Goal: Information Seeking & Learning: Learn about a topic

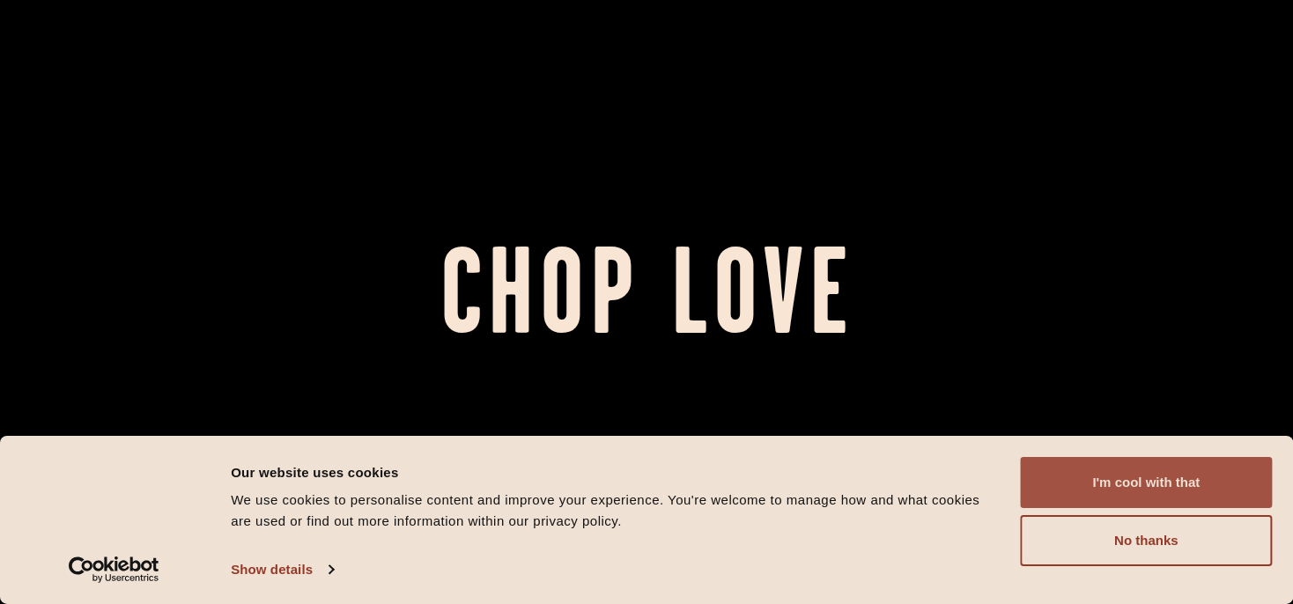
click at [1180, 483] on button "I'm cool with that" at bounding box center [1146, 482] width 252 height 51
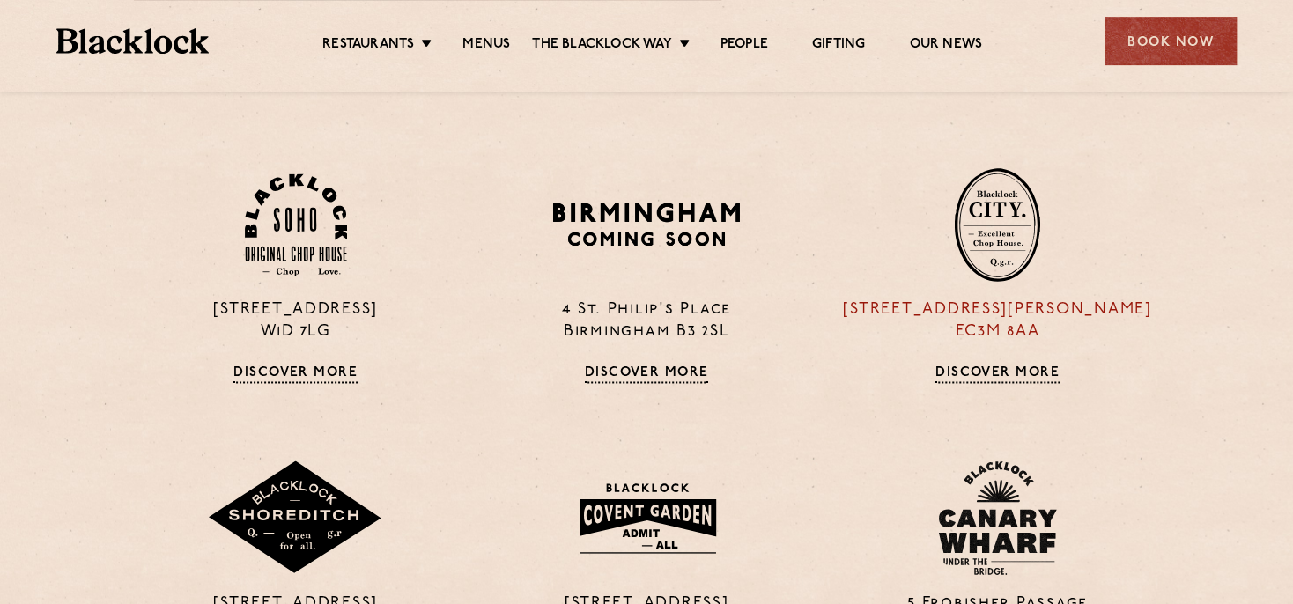
scroll to position [1141, 0]
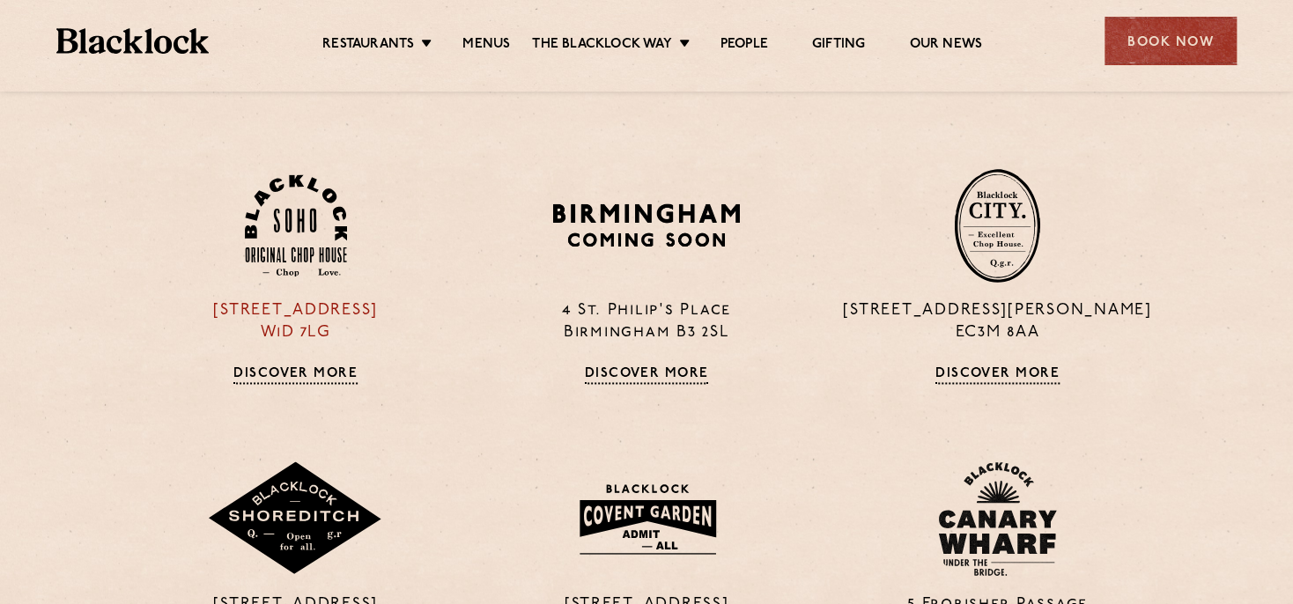
click at [292, 224] on img at bounding box center [296, 225] width 102 height 103
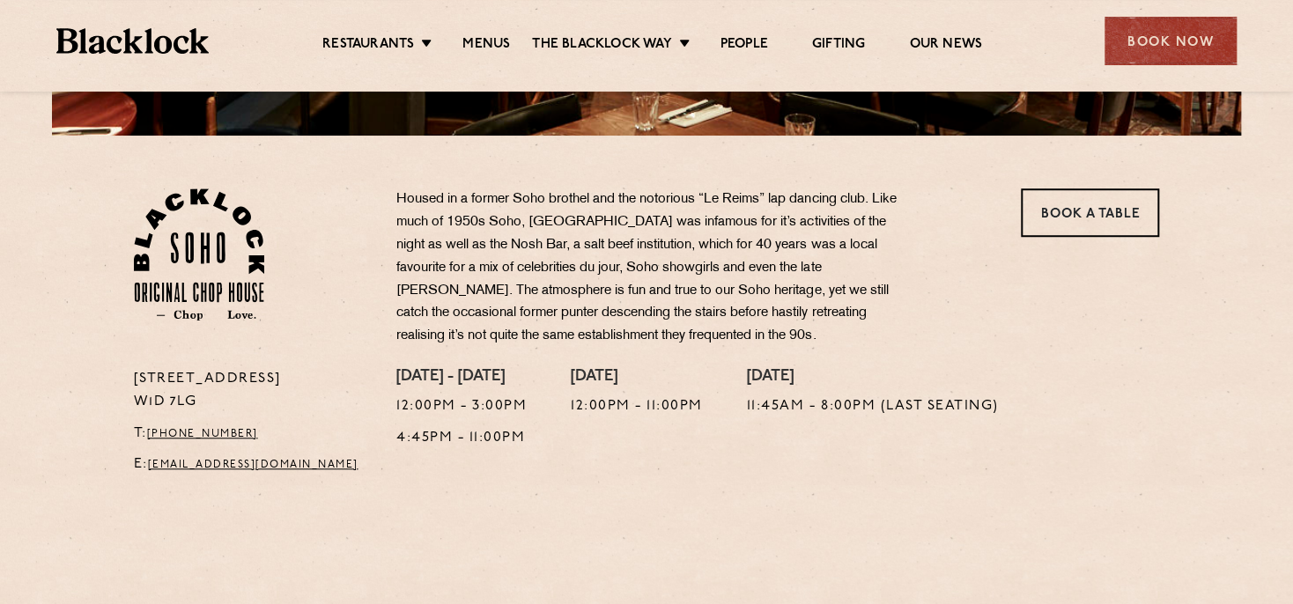
scroll to position [507, 0]
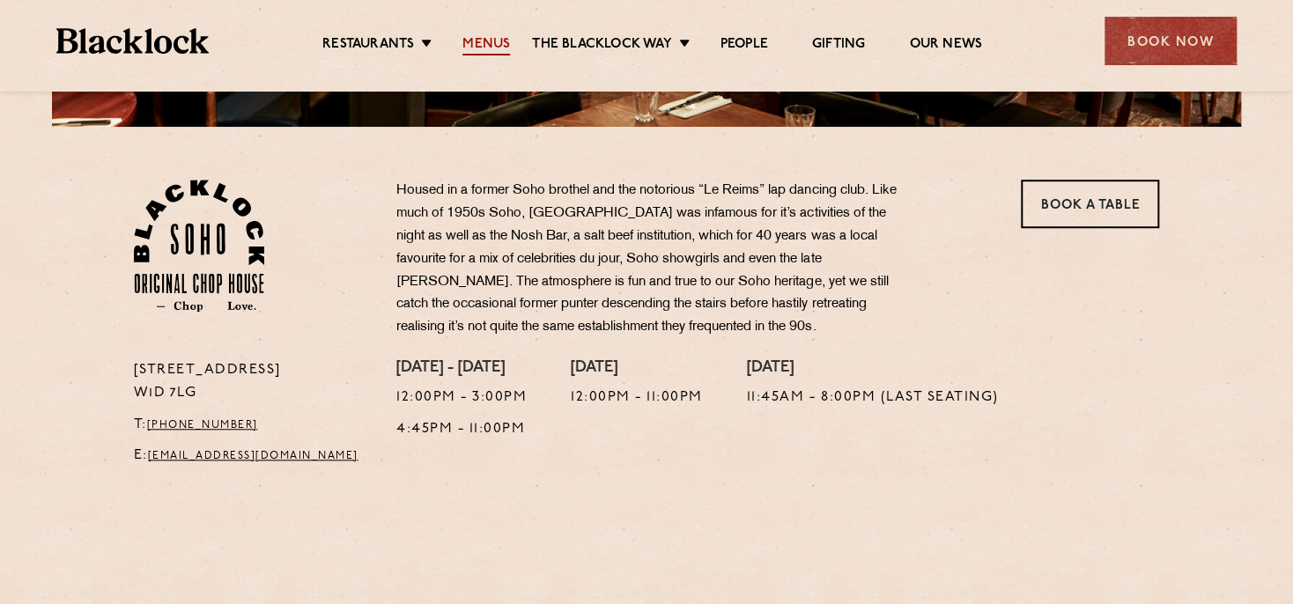
click at [493, 42] on link "Menus" at bounding box center [486, 45] width 48 height 19
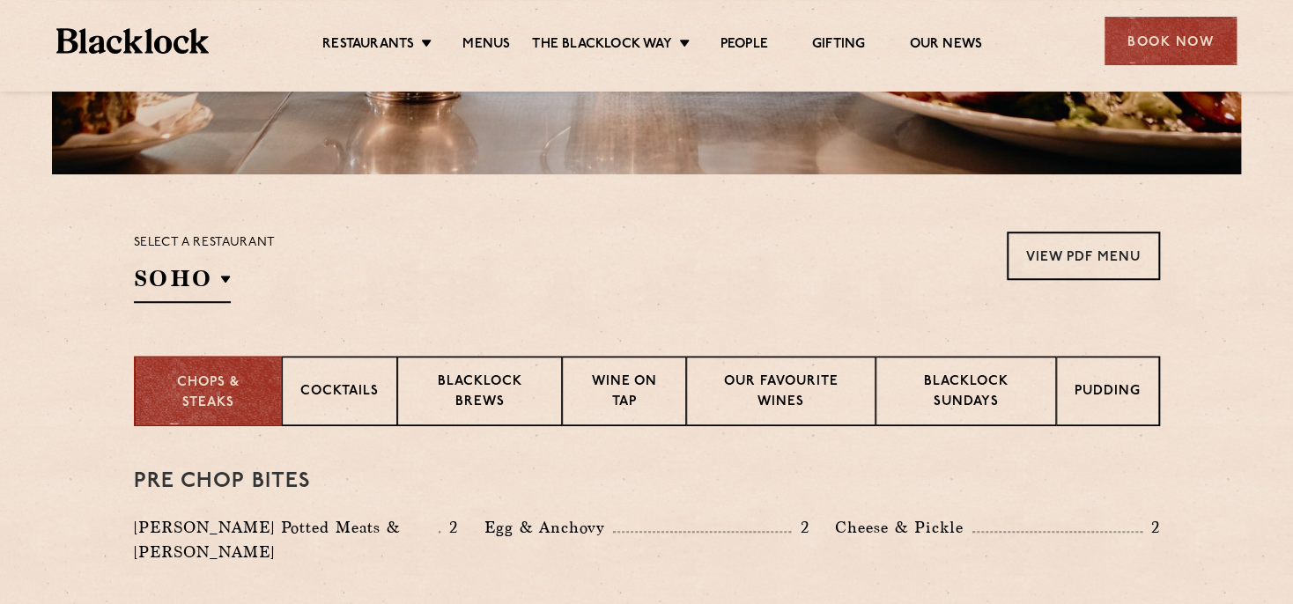
scroll to position [507, 0]
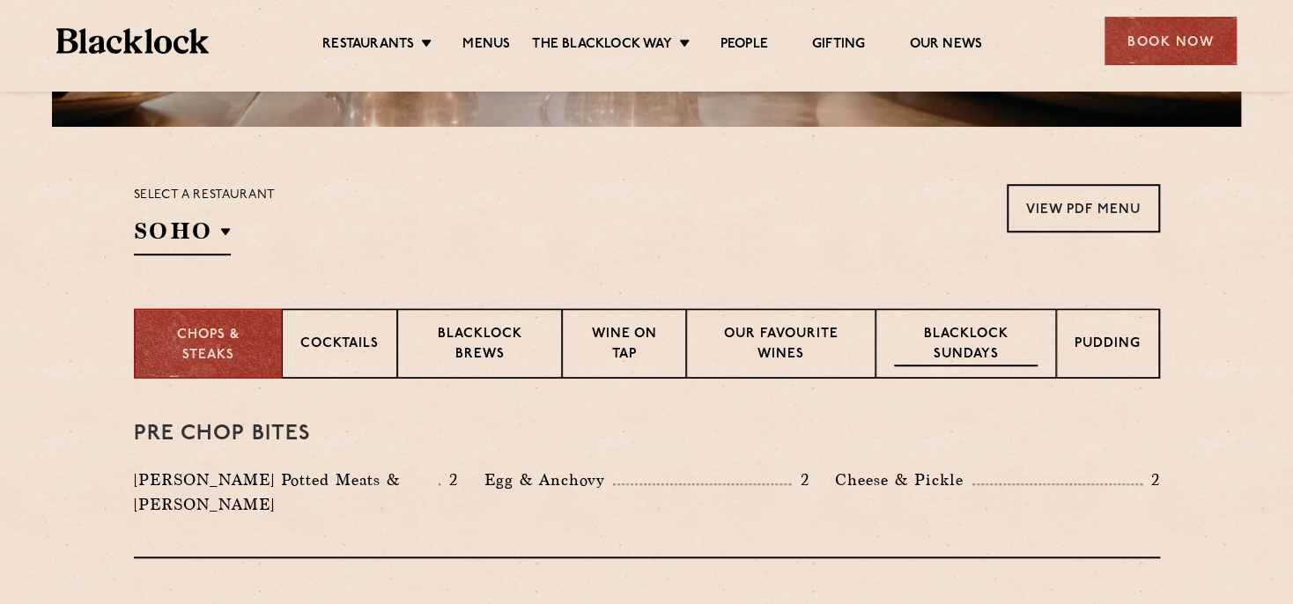
click at [957, 332] on p "Blacklock Sundays" at bounding box center [965, 345] width 143 height 41
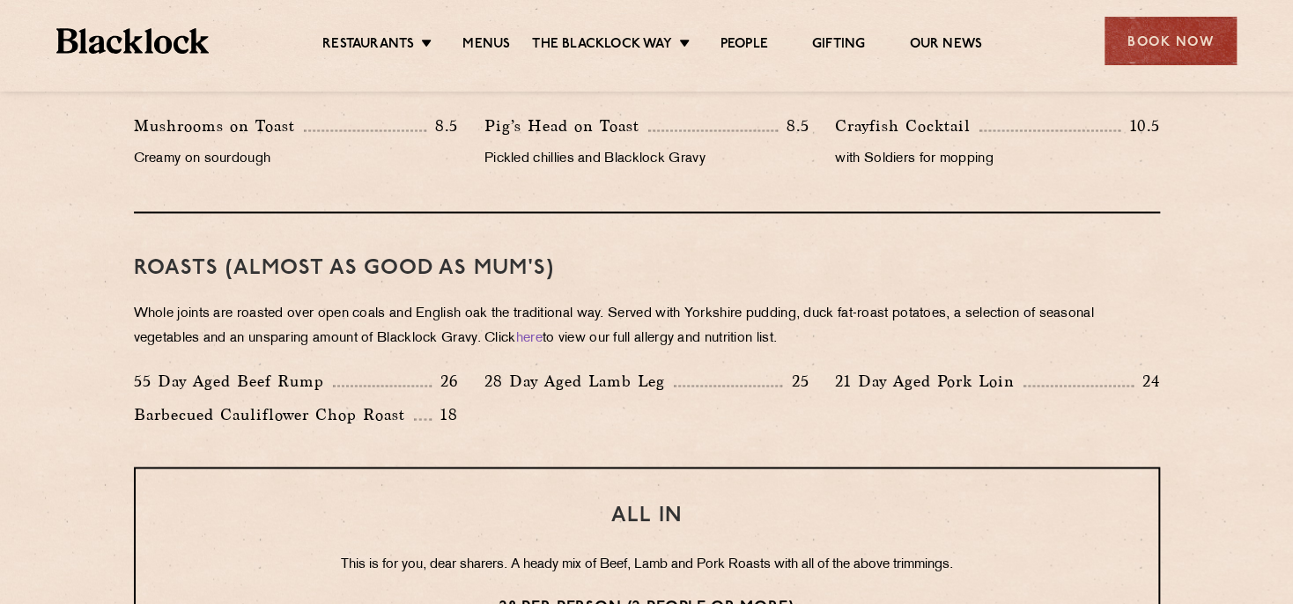
scroll to position [1268, 0]
